Goal: Information Seeking & Learning: Understand process/instructions

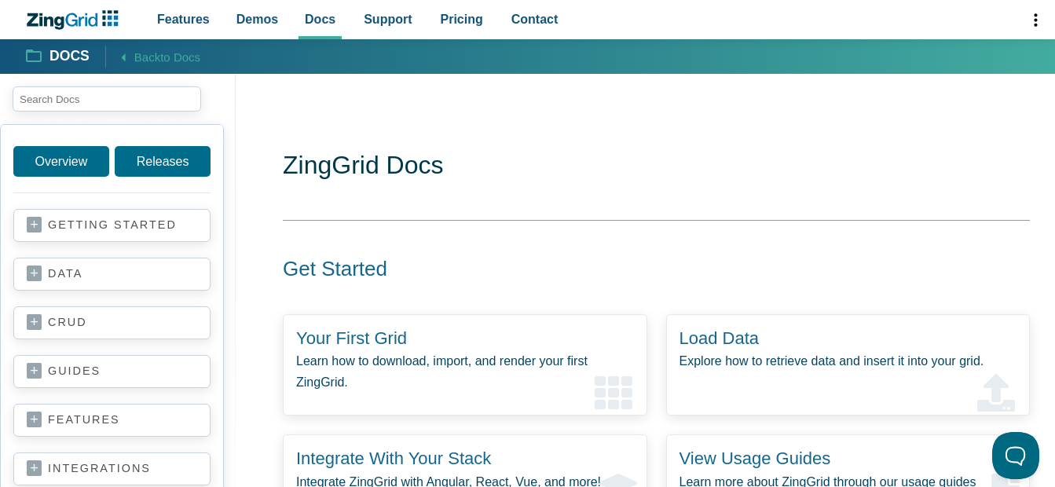
click at [152, 101] on input "search input" at bounding box center [107, 98] width 189 height 25
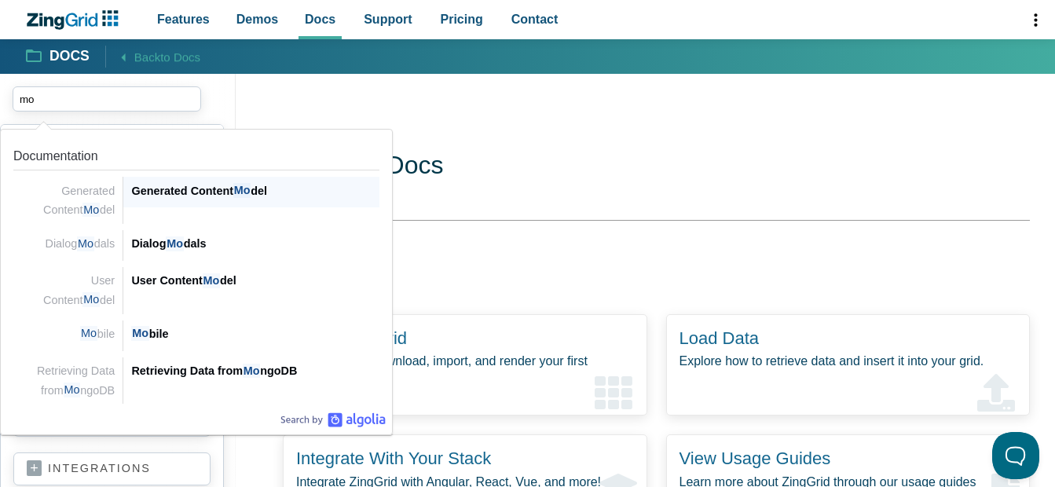
type input "m"
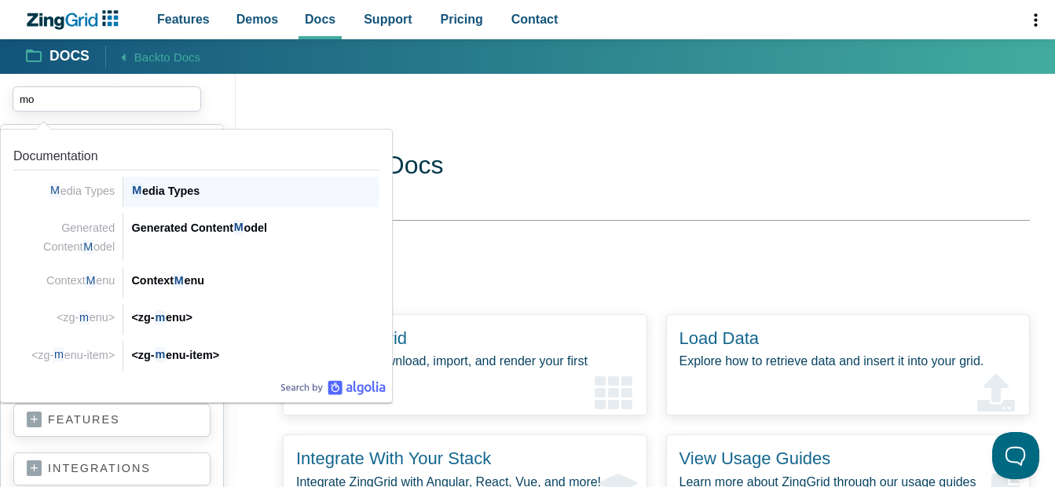
type input "m"
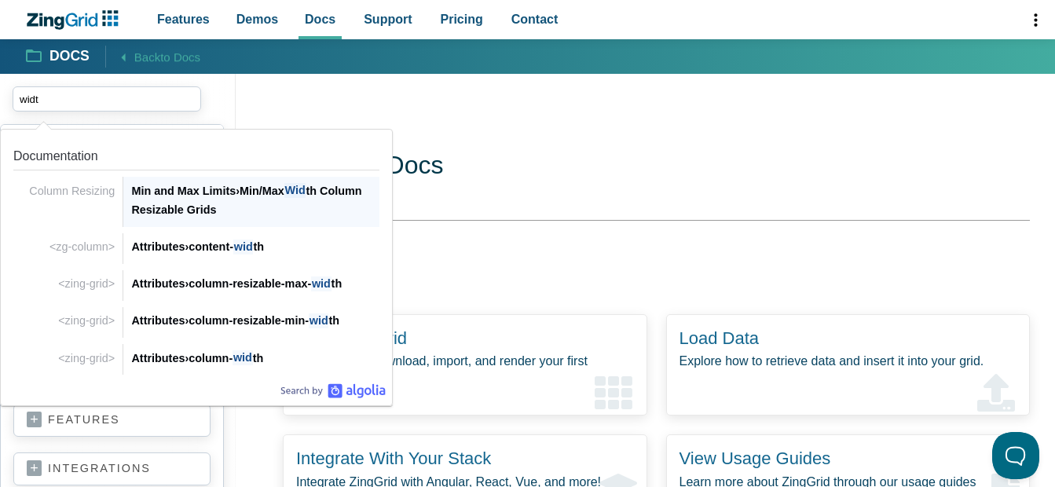
type input "width"
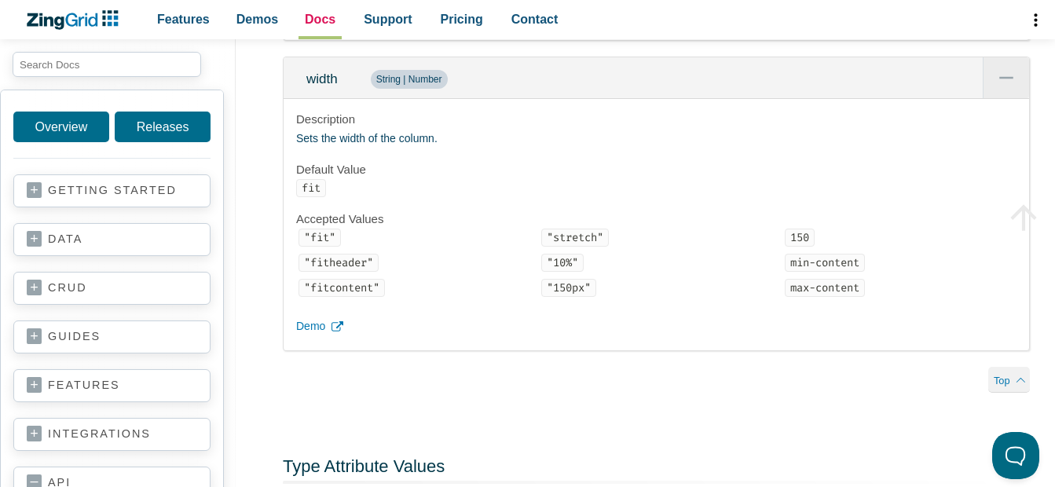
click at [309, 25] on span "Docs" at bounding box center [320, 19] width 31 height 21
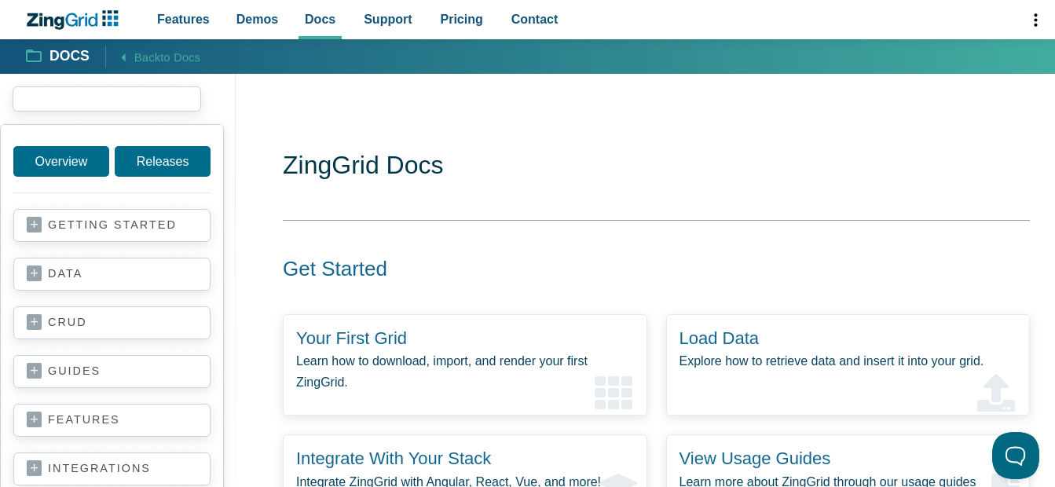
click at [156, 93] on input "search input" at bounding box center [107, 98] width 189 height 25
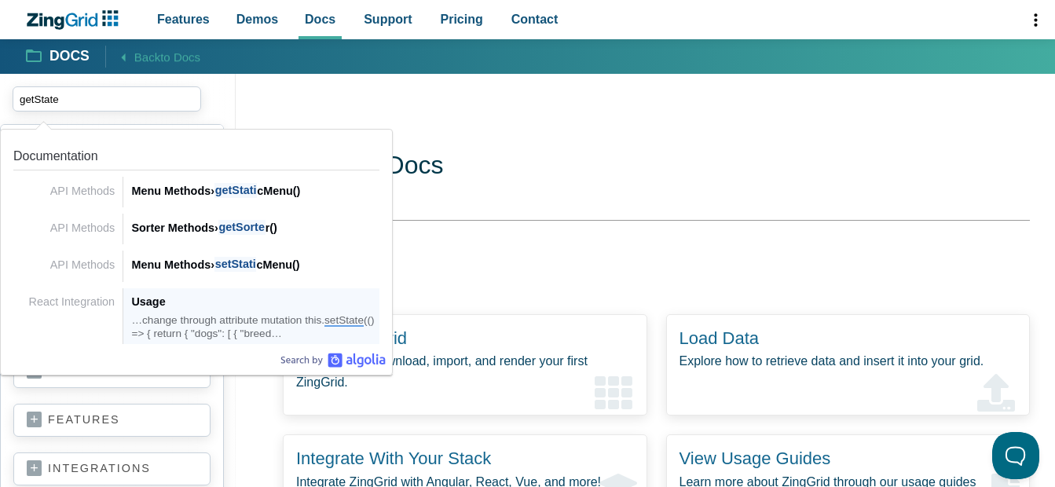
click at [244, 330] on div "…change through attribute mutation this. setState (() => { return { "dogs": [ {…" at bounding box center [255, 327] width 248 height 26
type input "getState"
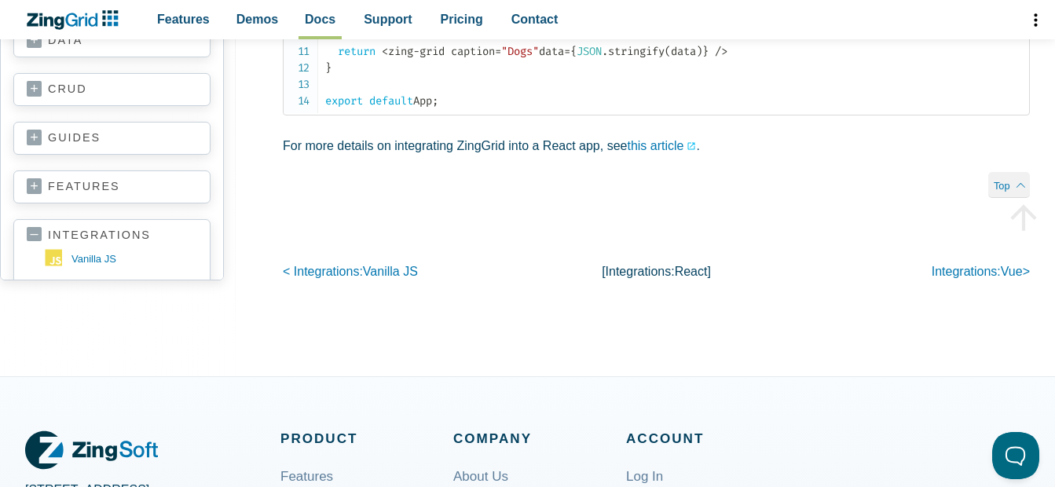
scroll to position [572, 0]
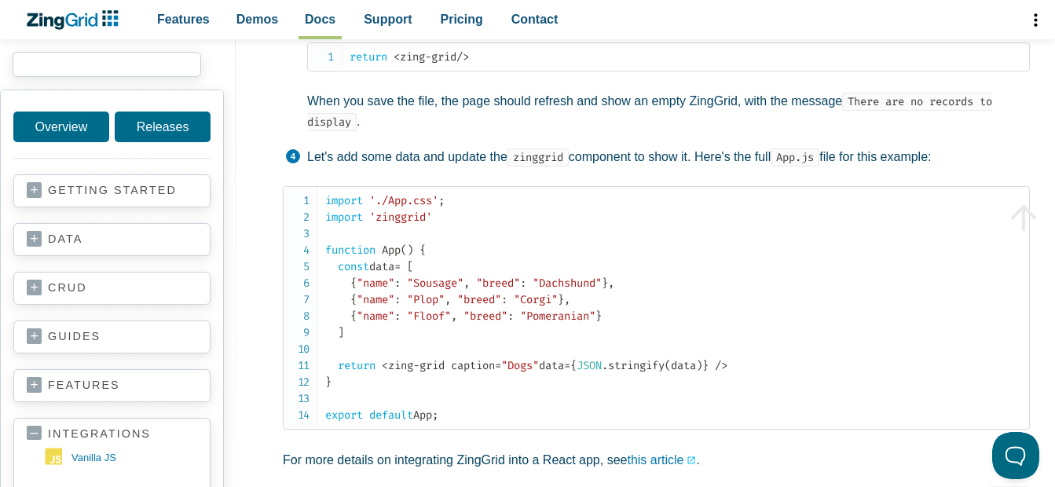
click at [106, 68] on input "search input" at bounding box center [107, 64] width 189 height 25
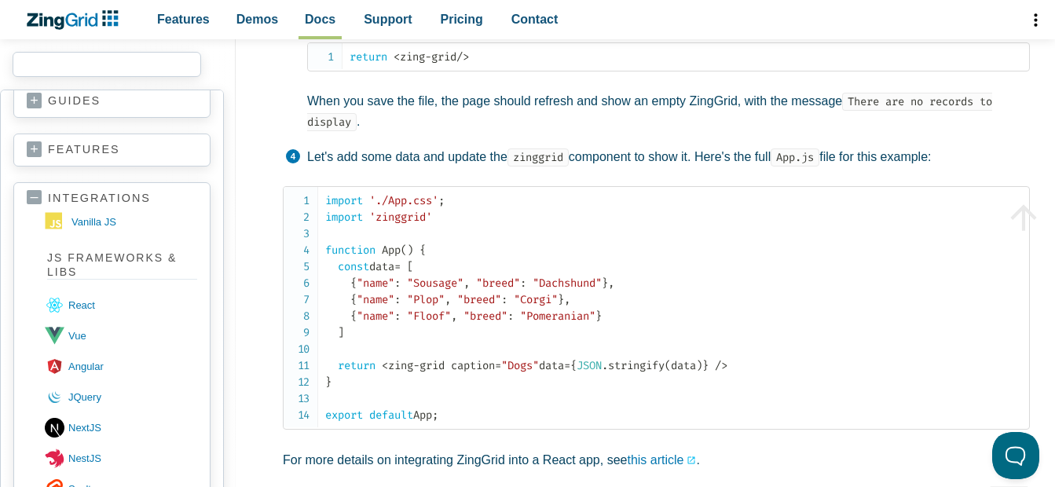
scroll to position [541, 0]
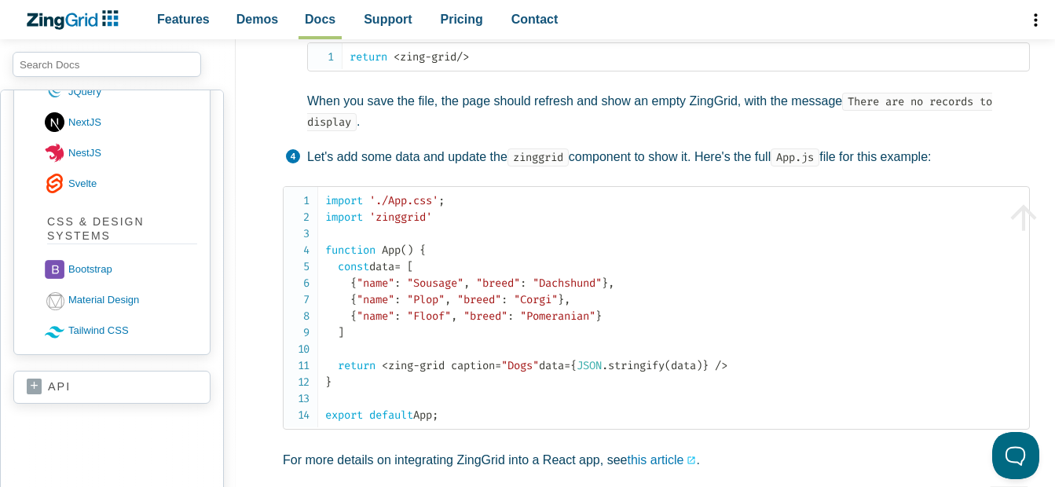
click at [74, 390] on link "api" at bounding box center [112, 387] width 170 height 16
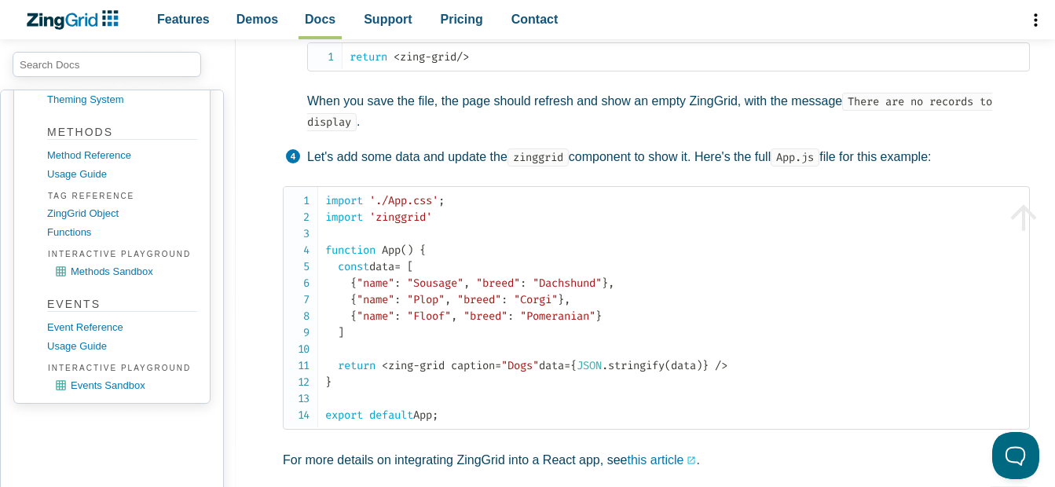
scroll to position [1860, 0]
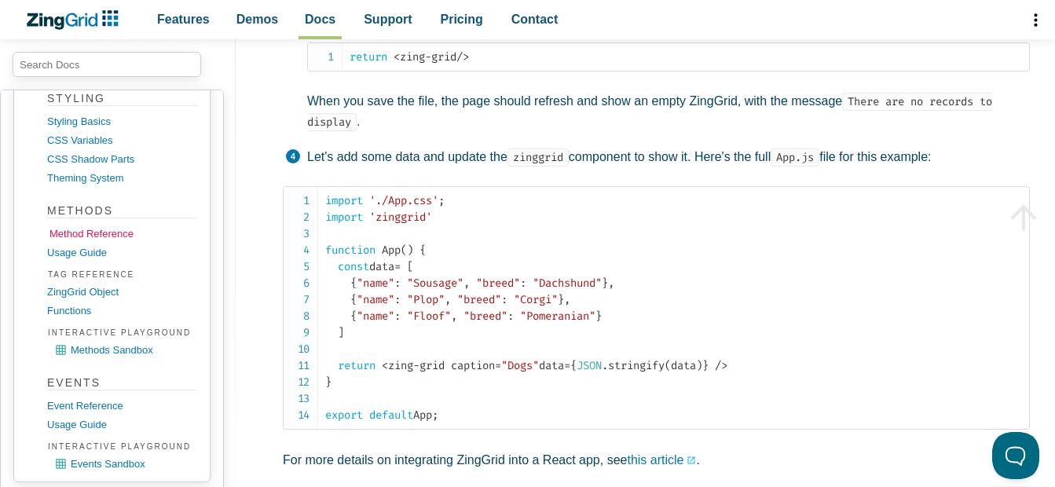
click at [97, 235] on link "Method Reference" at bounding box center [124, 234] width 150 height 19
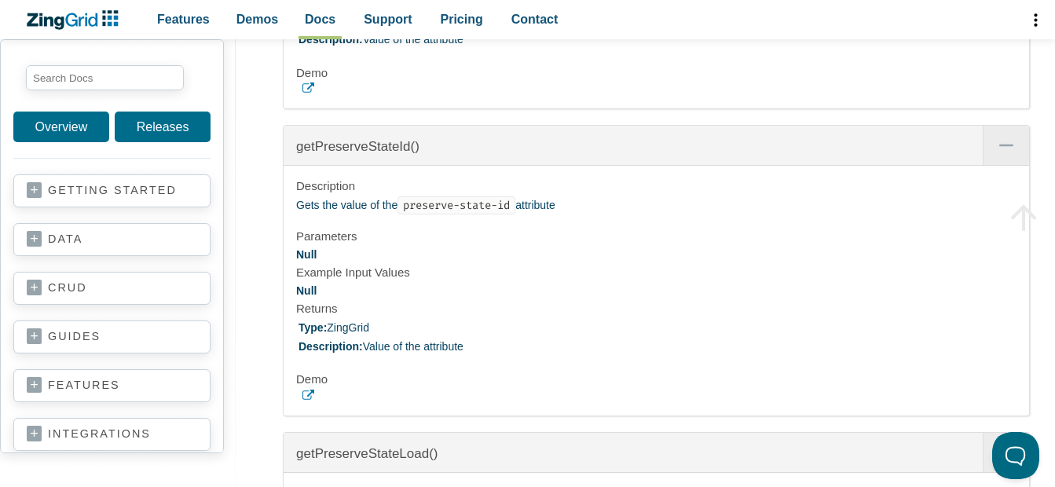
scroll to position [5735, 0]
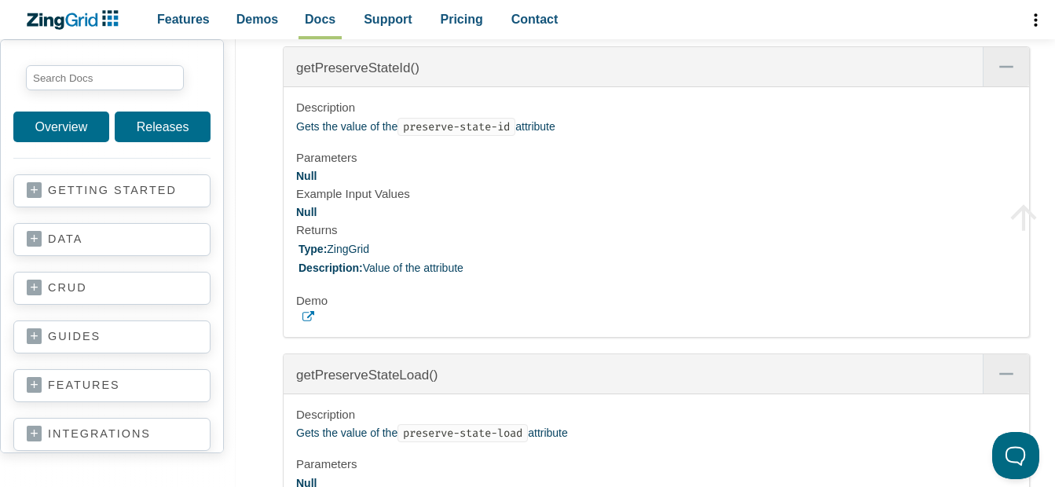
click at [306, 323] on icon "App Content" at bounding box center [308, 317] width 12 height 12
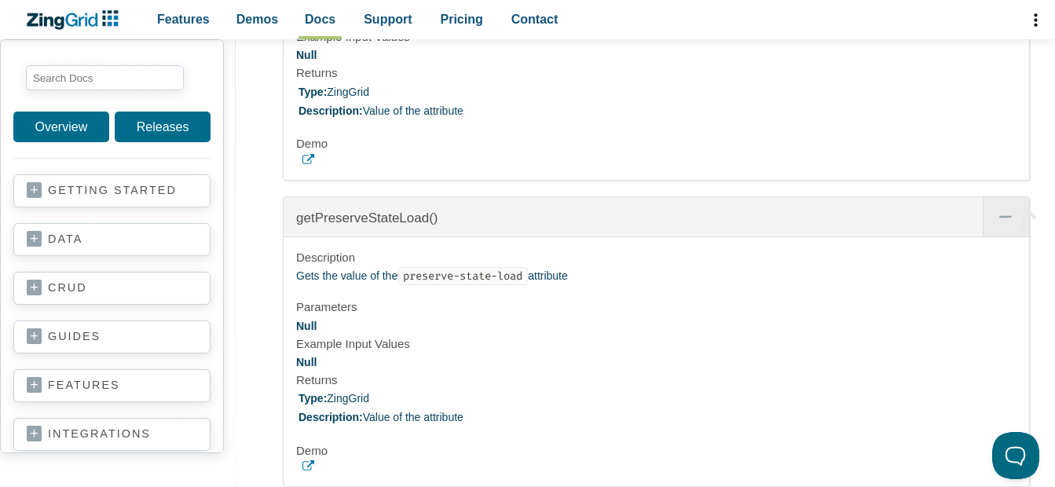
scroll to position [6049, 0]
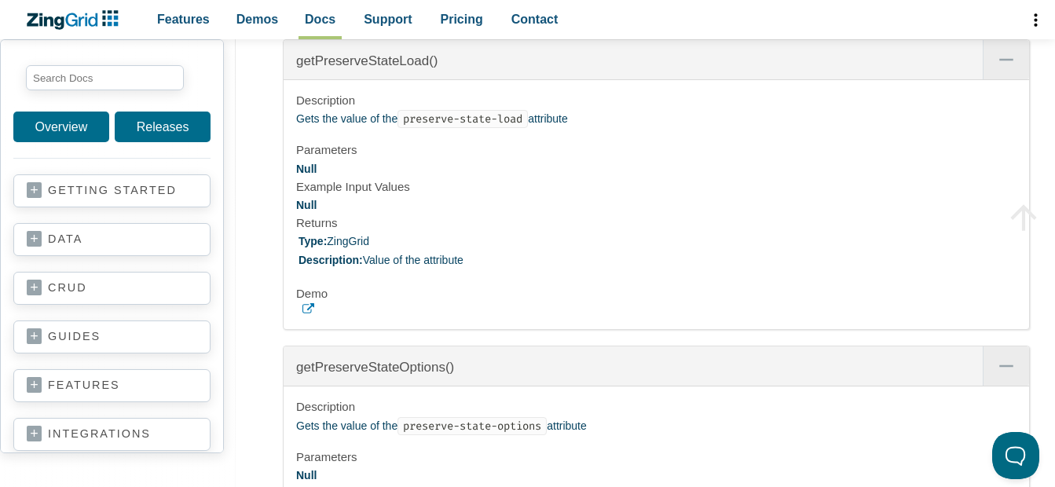
click at [308, 315] on icon "App Content" at bounding box center [308, 309] width 12 height 12
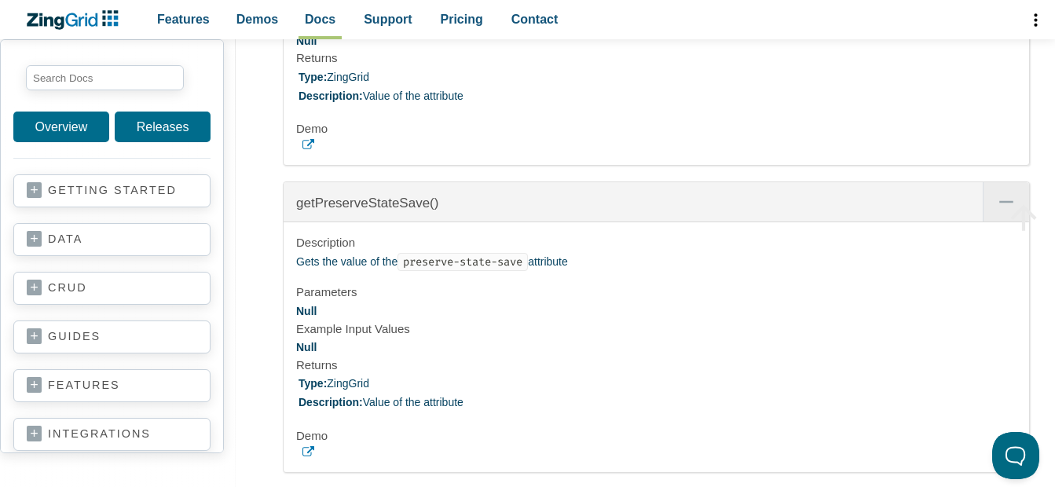
scroll to position [6599, 0]
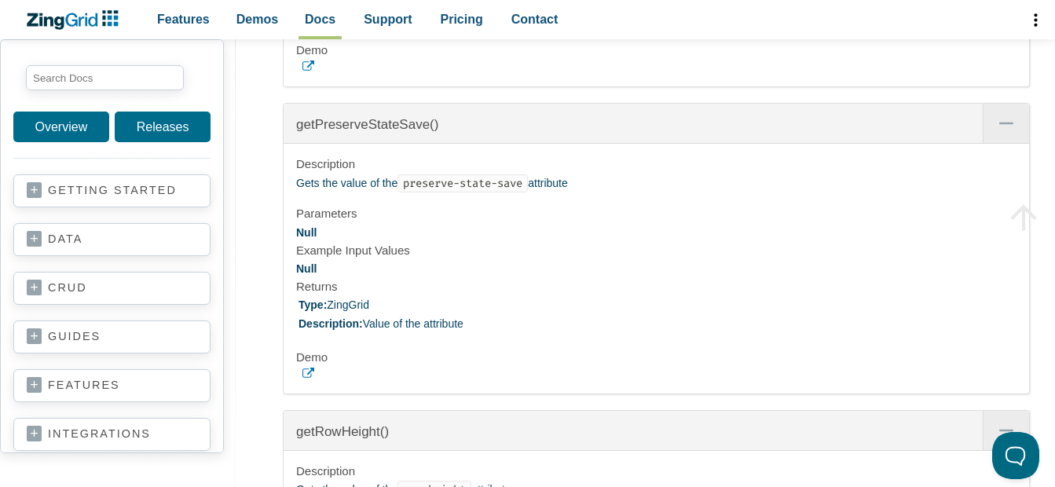
click at [305, 379] on icon "App Content" at bounding box center [308, 374] width 12 height 12
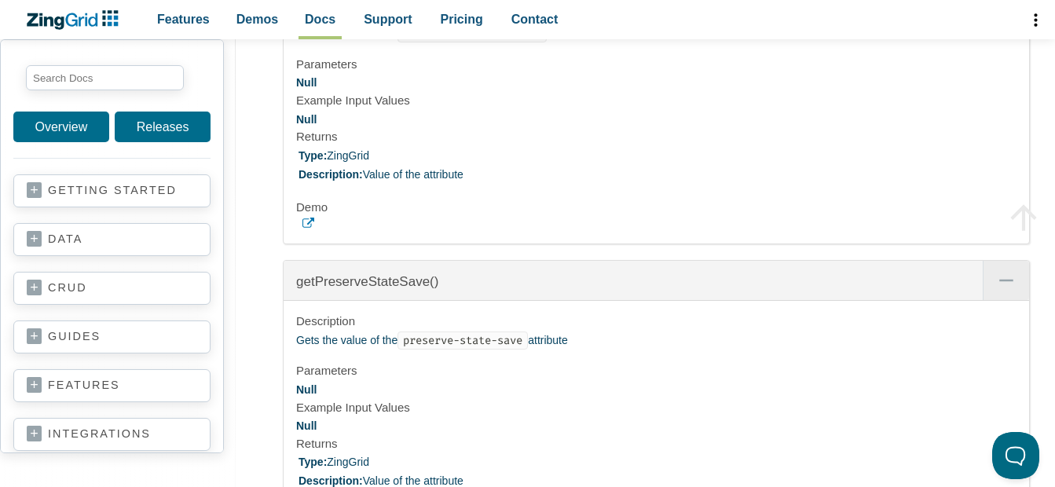
scroll to position [6363, 0]
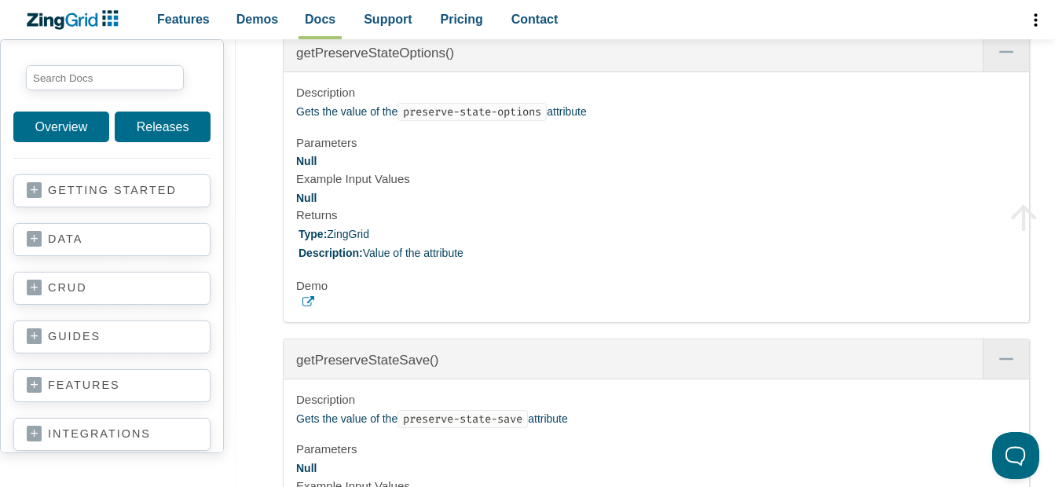
click at [309, 308] on icon "App Content" at bounding box center [308, 302] width 12 height 12
click at [421, 60] on span "getPreserveStateOptions()" at bounding box center [385, 53] width 158 height 15
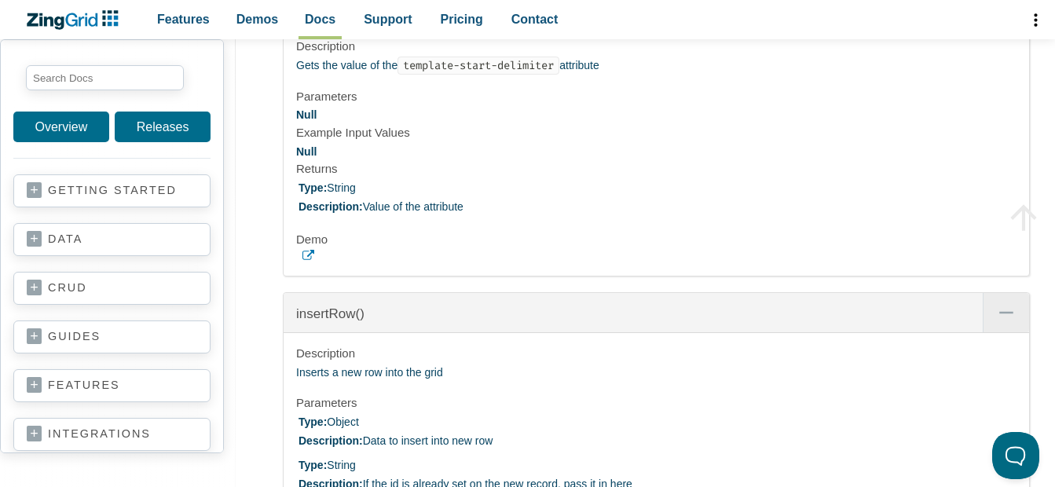
scroll to position [27514, 0]
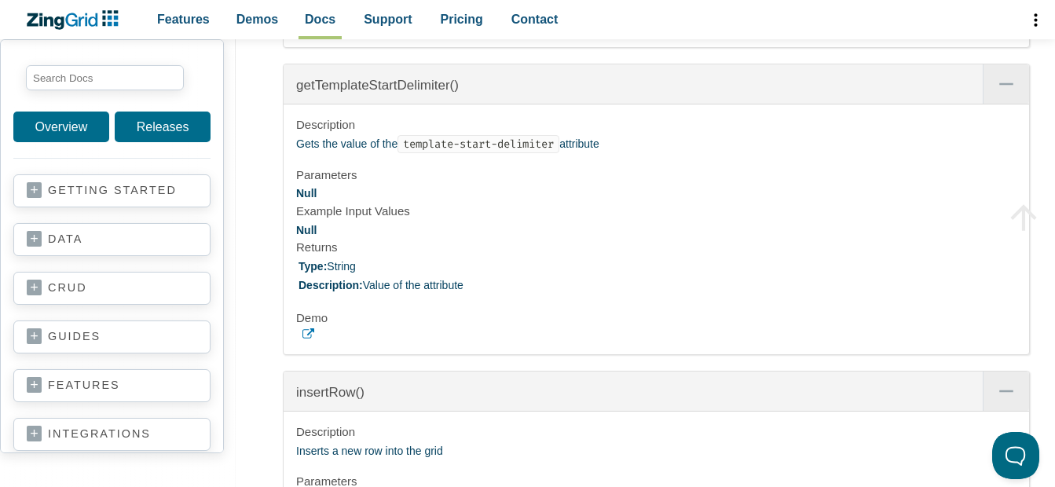
click at [309, 33] on icon "App Content" at bounding box center [308, 27] width 12 height 12
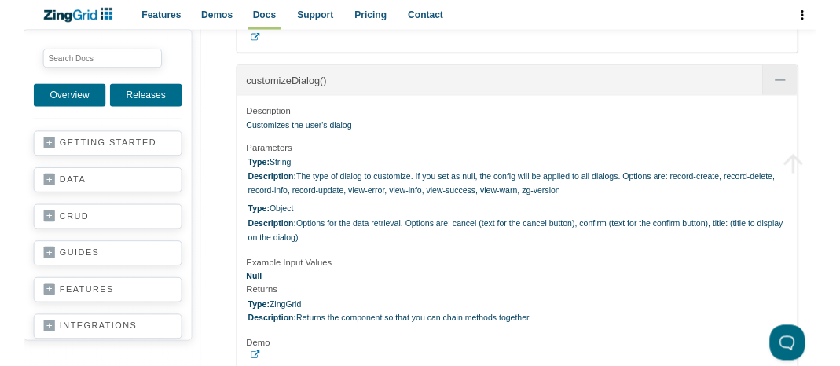
scroll to position [33877, 0]
